Goal: Task Accomplishment & Management: Complete application form

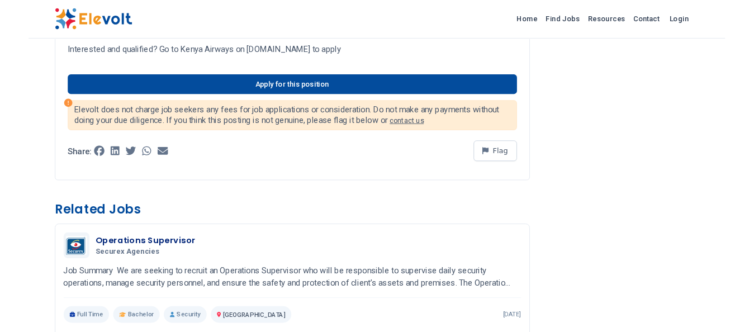
scroll to position [884, 0]
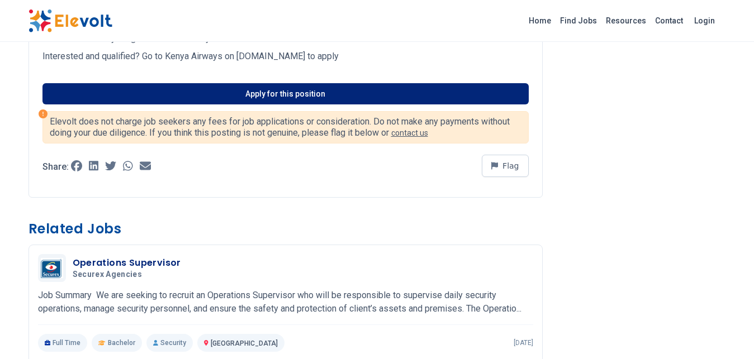
click at [248, 104] on link "Apply for this position" at bounding box center [285, 93] width 486 height 21
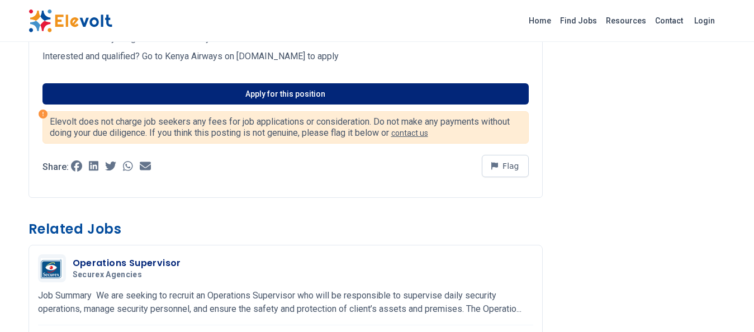
click at [259, 104] on link "Apply for this position" at bounding box center [285, 93] width 486 height 21
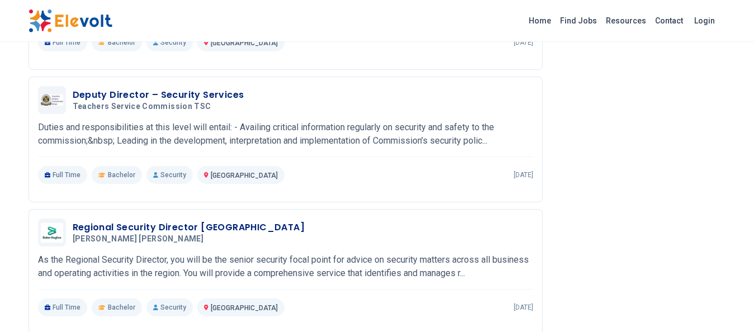
scroll to position [1238, 0]
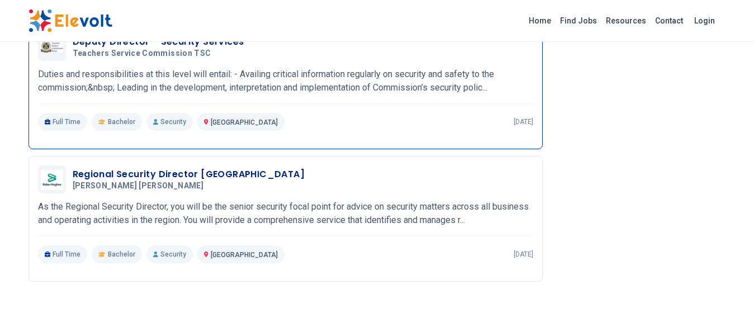
click at [187, 49] on h3 "Deputy Director – Security Services" at bounding box center [159, 41] width 172 height 13
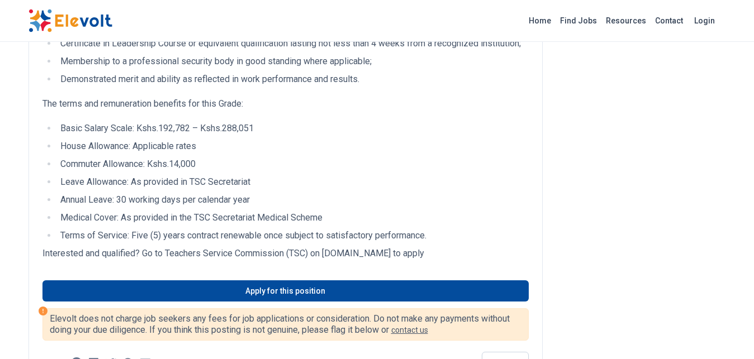
scroll to position [693, 0]
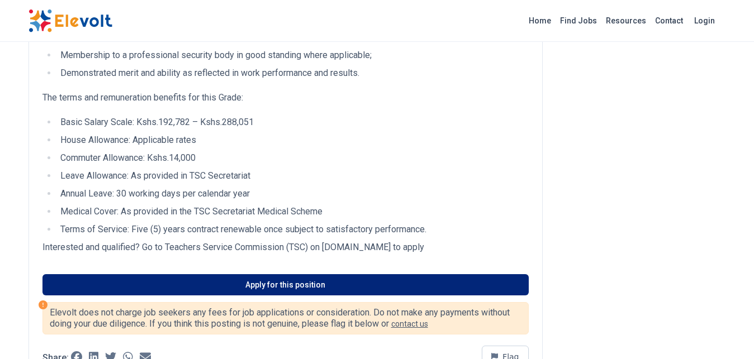
click at [363, 296] on link "Apply for this position" at bounding box center [285, 284] width 486 height 21
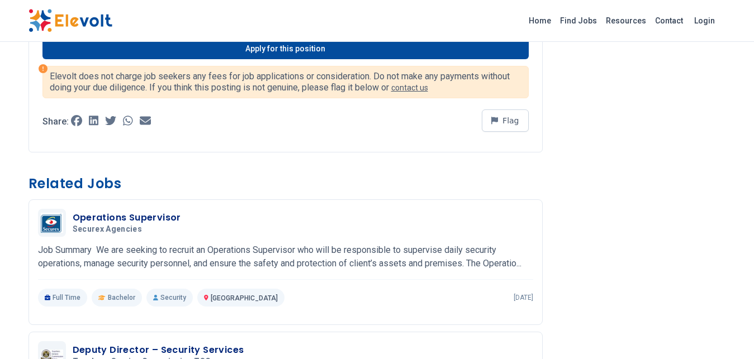
scroll to position [929, 0]
